Goal: Navigation & Orientation: Find specific page/section

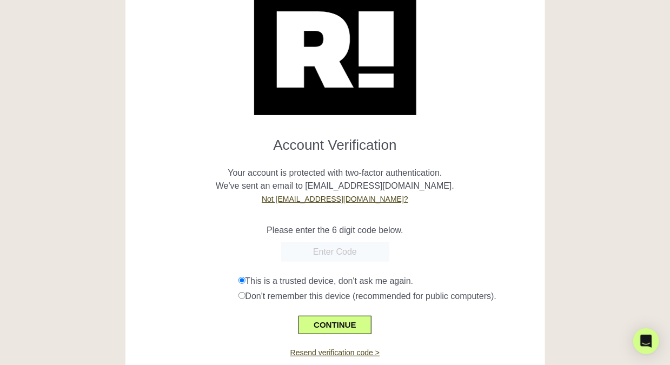
scroll to position [90, 0]
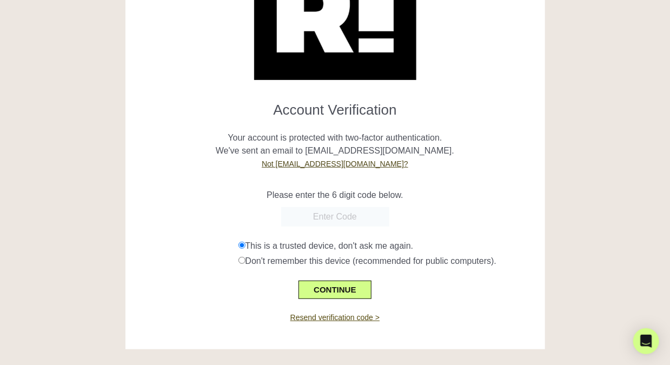
click at [346, 315] on link "Resend verification code >" at bounding box center [335, 317] width 89 height 9
click at [346, 225] on input "text" at bounding box center [335, 216] width 108 height 19
paste input "035135"
type input "035135"
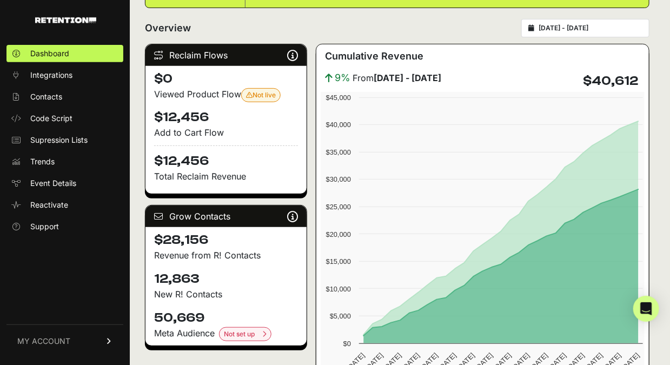
scroll to position [129, 0]
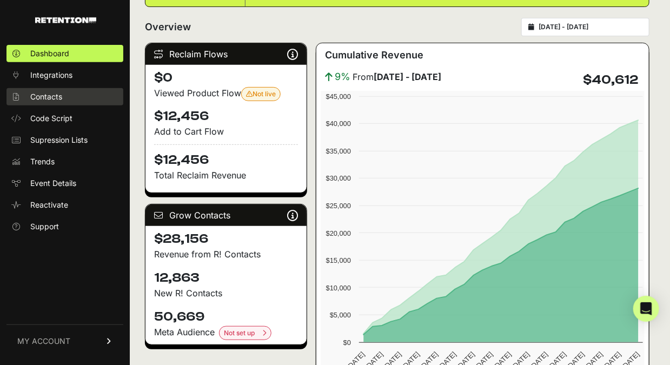
click at [63, 93] on link "Contacts" at bounding box center [64, 96] width 117 height 17
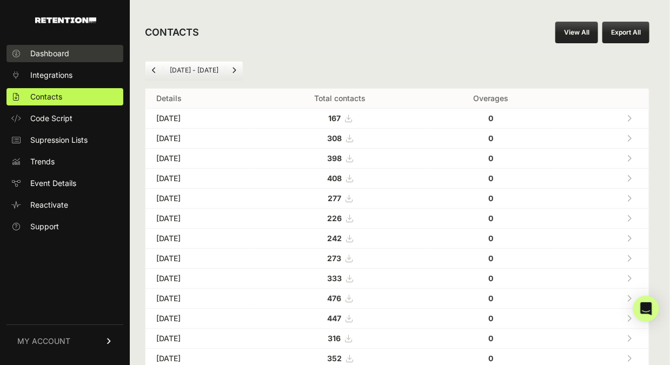
click at [86, 58] on link "Dashboard" at bounding box center [64, 53] width 117 height 17
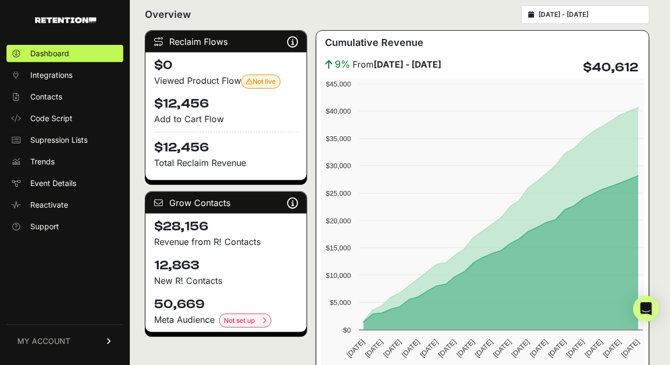
scroll to position [139, 0]
